Goal: Use online tool/utility: Utilize a website feature to perform a specific function

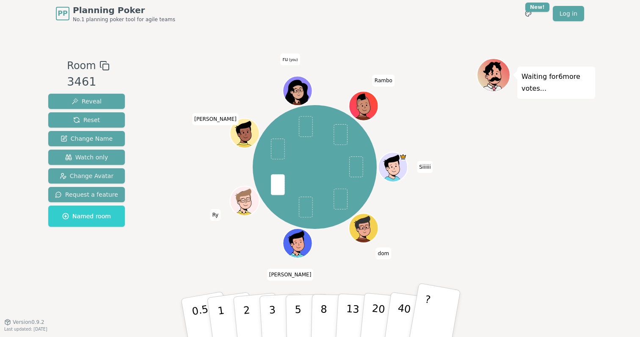
click at [431, 294] on button "?" at bounding box center [434, 317] width 53 height 70
click at [198, 321] on p "0.5" at bounding box center [202, 318] width 24 height 48
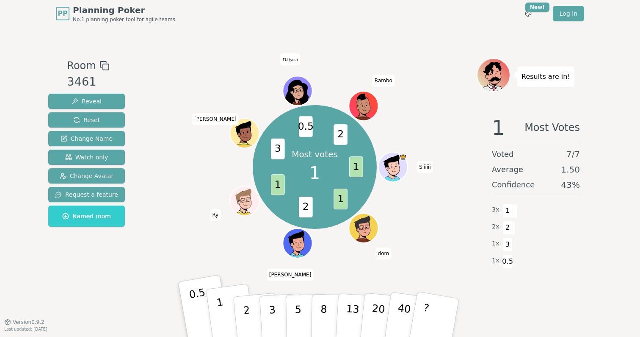
click at [223, 304] on button "1" at bounding box center [231, 317] width 50 height 69
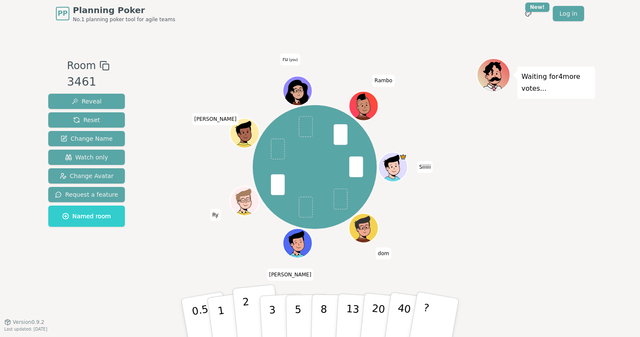
click at [254, 330] on button "2" at bounding box center [256, 317] width 48 height 67
click at [259, 320] on button "2" at bounding box center [256, 317] width 48 height 67
click at [256, 316] on button "2" at bounding box center [256, 317] width 48 height 67
click at [230, 317] on button "1" at bounding box center [231, 317] width 50 height 69
click at [253, 309] on button "2" at bounding box center [256, 317] width 48 height 67
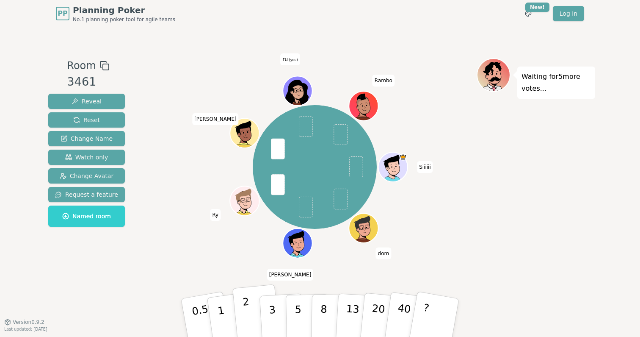
click at [252, 320] on button "2" at bounding box center [256, 317] width 48 height 67
click at [245, 312] on p "2" at bounding box center [247, 319] width 11 height 46
click at [240, 316] on button "2" at bounding box center [256, 317] width 48 height 67
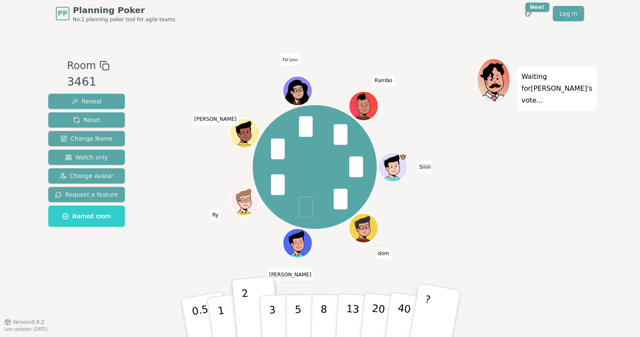
click at [434, 302] on button "?" at bounding box center [434, 317] width 53 height 70
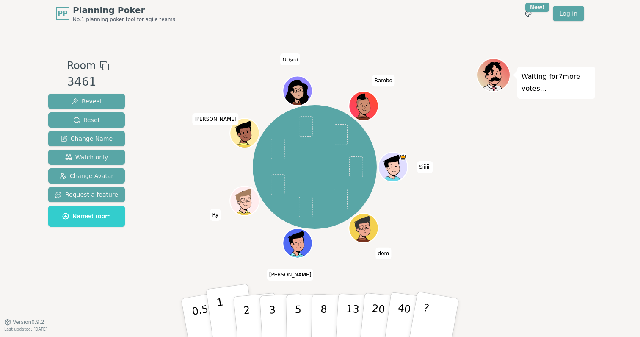
click at [223, 304] on button "1" at bounding box center [231, 317] width 50 height 69
